Goal: Task Accomplishment & Management: Manage account settings

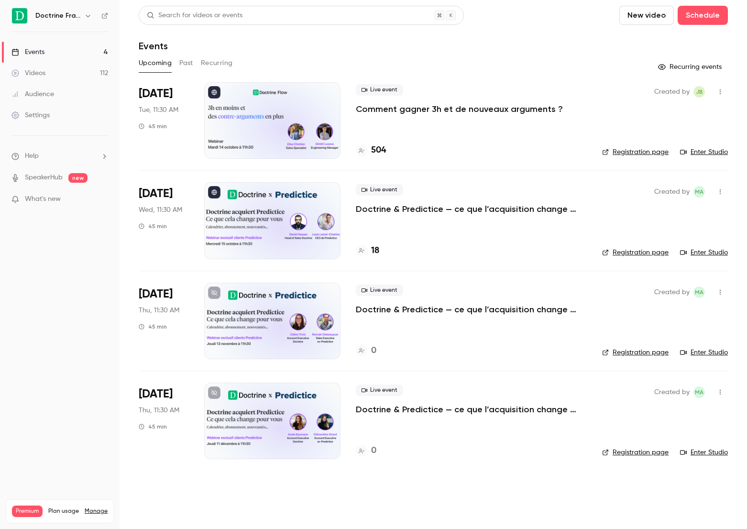
click at [381, 106] on p "Comment gagner 3h et de nouveaux arguments ?" at bounding box center [459, 108] width 207 height 11
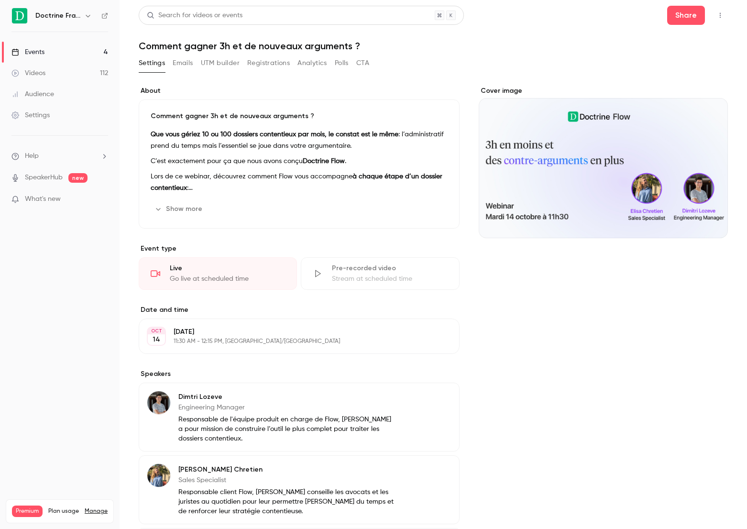
click at [213, 63] on button "UTM builder" at bounding box center [220, 62] width 39 height 15
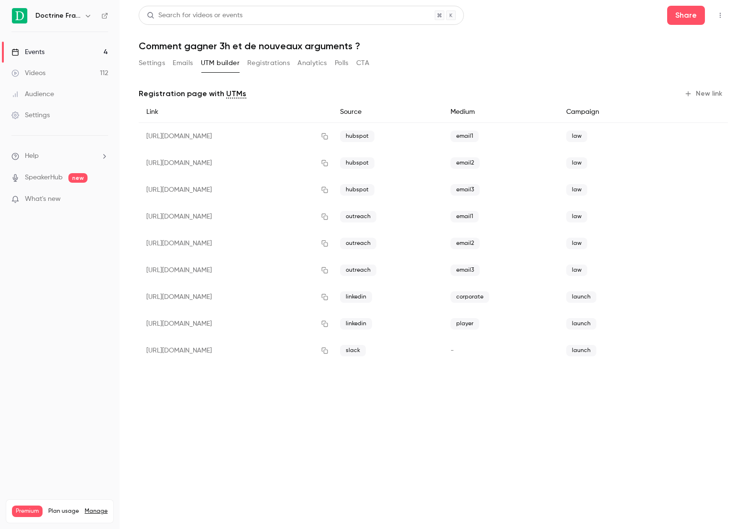
click at [267, 62] on button "Registrations" at bounding box center [268, 62] width 43 height 15
